Goal: Navigation & Orientation: Find specific page/section

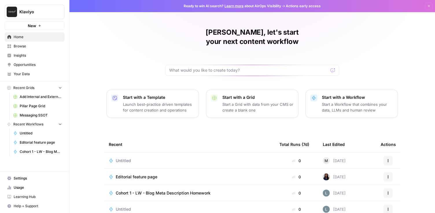
click at [84, 60] on div "[PERSON_NAME], let's start your next content workflow Start with a Template Lau…" at bounding box center [251, 137] width 365 height 275
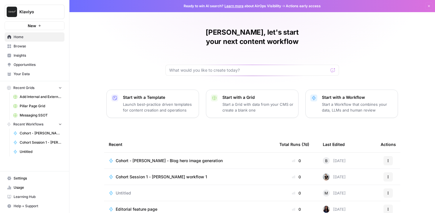
click at [391, 38] on div "[PERSON_NAME], let's start your next content workflow Start with a Template Lau…" at bounding box center [251, 137] width 365 height 275
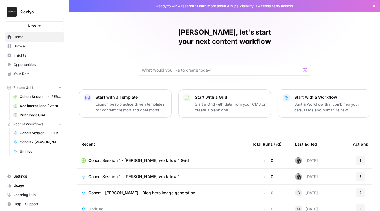
click at [233, 120] on div "[PERSON_NAME], let's start your next content workflow Start with a Template Lau…" at bounding box center [224, 137] width 311 height 275
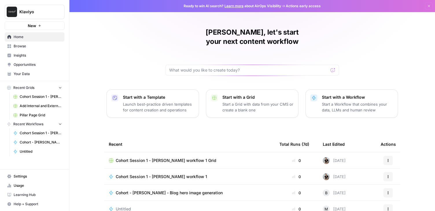
click at [18, 46] on span "Browse" at bounding box center [38, 46] width 48 height 5
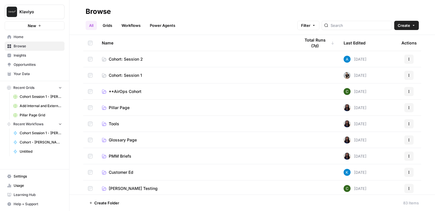
click at [118, 74] on span "Cohort: Session 1" at bounding box center [125, 76] width 33 height 6
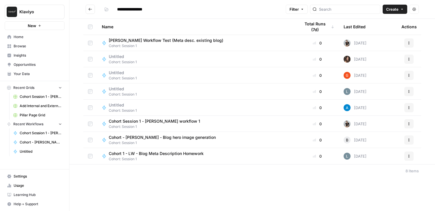
click at [24, 35] on span "Home" at bounding box center [38, 36] width 48 height 5
